Goal: Register for event/course

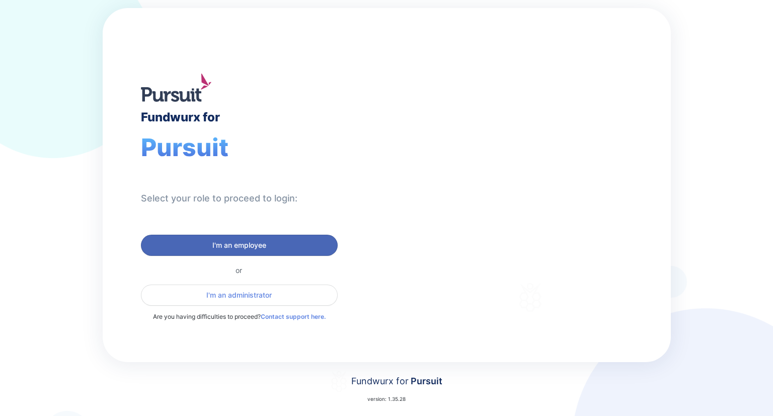
click at [259, 246] on span "I'm an employee" at bounding box center [239, 245] width 54 height 10
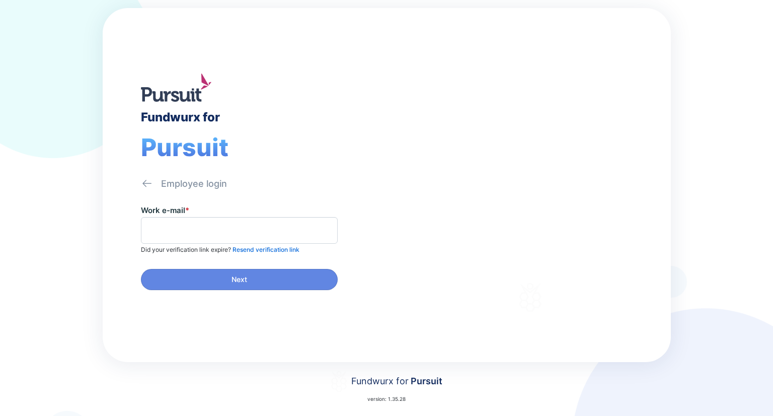
click at [208, 219] on span at bounding box center [239, 230] width 197 height 27
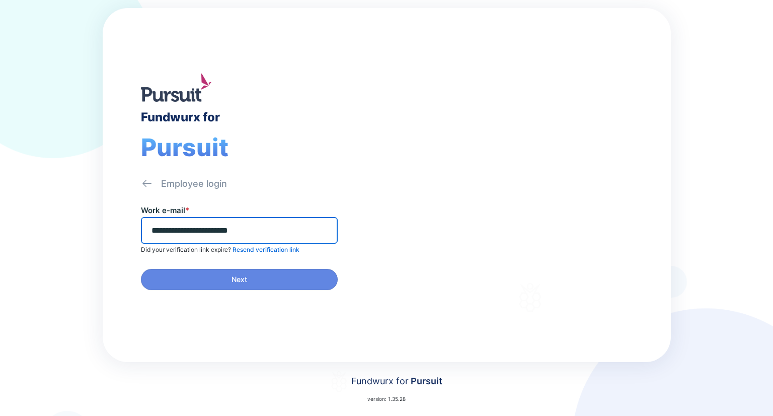
type input "**********"
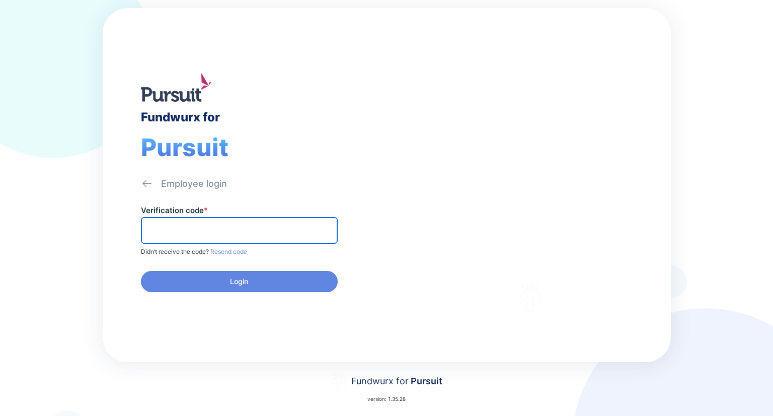
click at [215, 232] on input "text" at bounding box center [239, 230] width 188 height 16
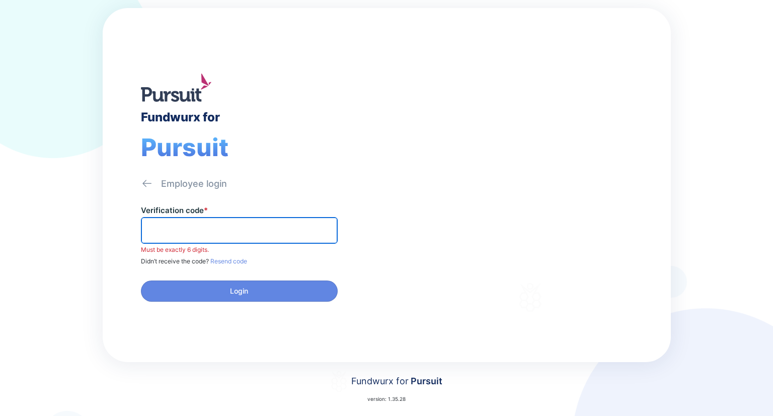
click at [269, 231] on input "text" at bounding box center [239, 230] width 188 height 16
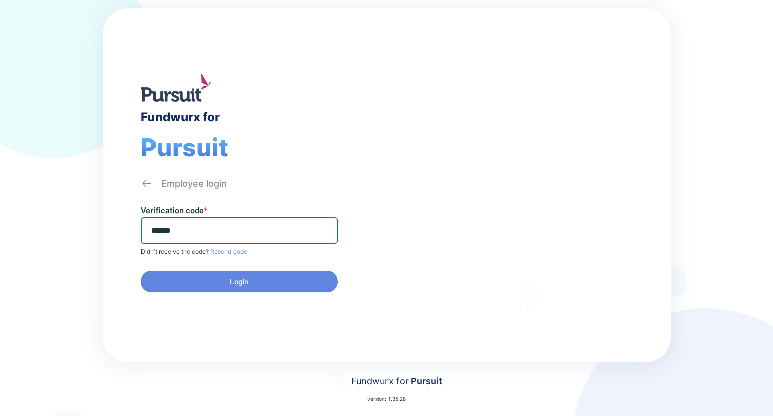
type input "******"
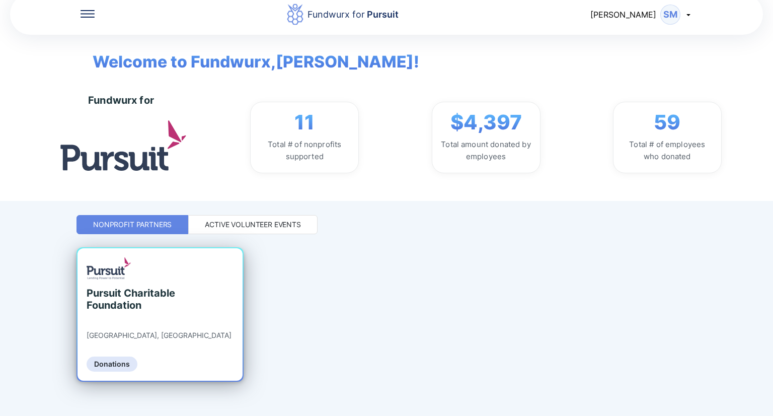
scroll to position [21, 0]
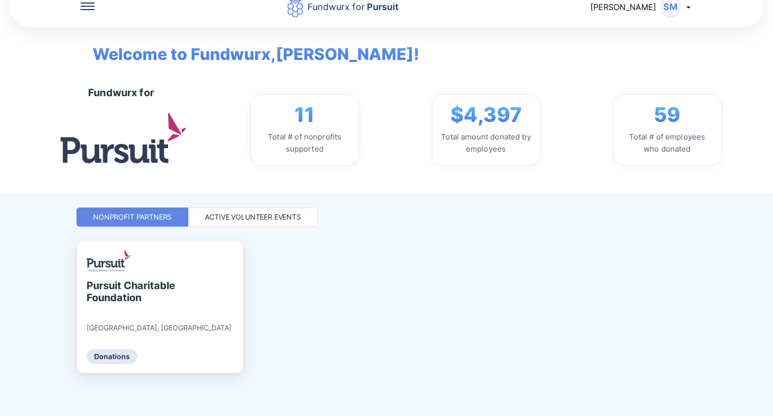
click at [224, 217] on div "Active Volunteer Events" at bounding box center [253, 217] width 96 height 10
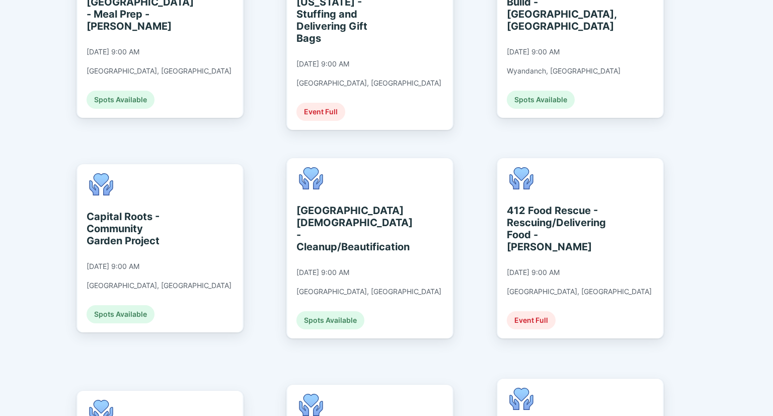
scroll to position [424, 0]
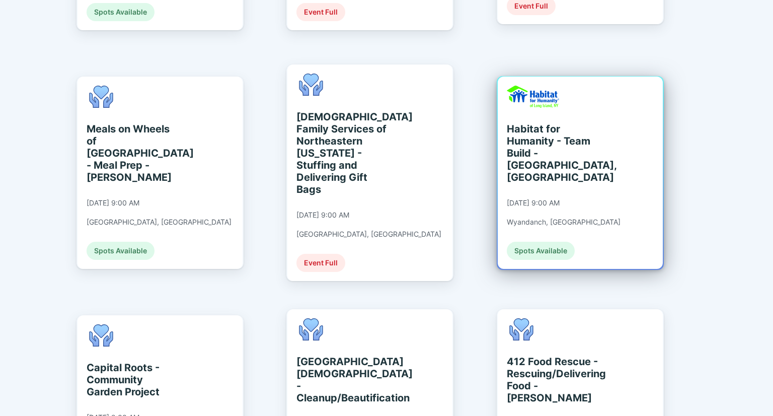
click at [558, 142] on div "Habitat for Humanity - Team Build - [GEOGRAPHIC_DATA], [GEOGRAPHIC_DATA]" at bounding box center [553, 153] width 92 height 60
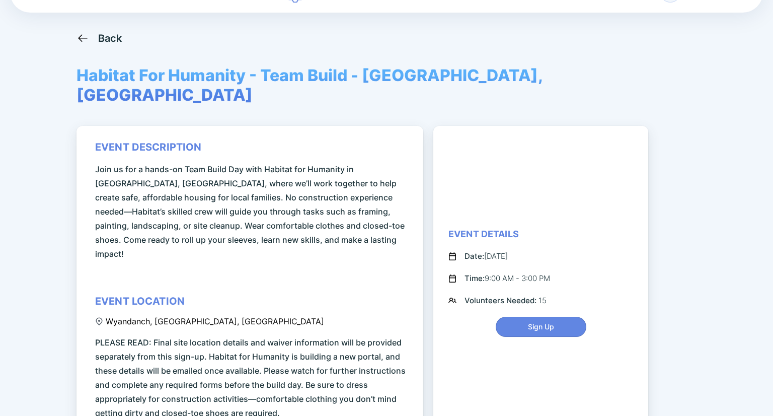
scroll to position [50, 0]
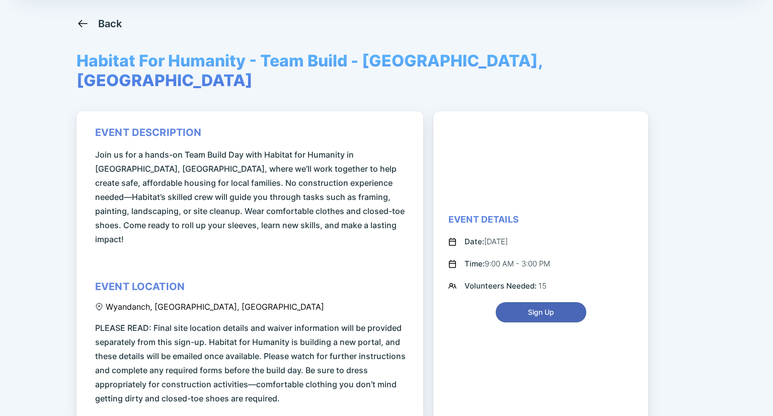
click at [544, 307] on span "Sign Up" at bounding box center [541, 312] width 26 height 10
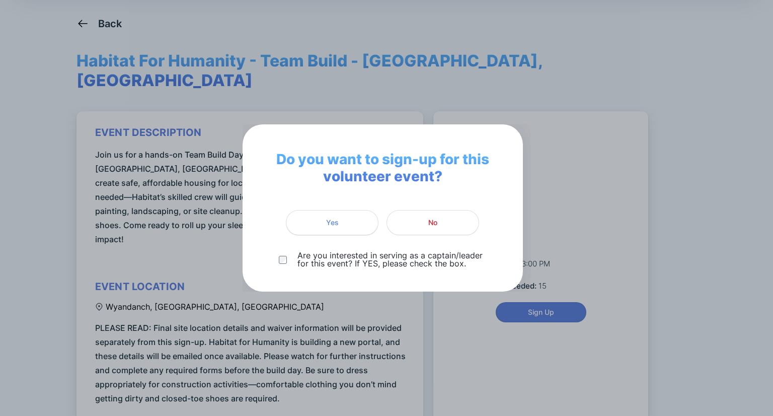
click at [329, 225] on span "Yes" at bounding box center [332, 222] width 13 height 10
